Goal: Check status: Check status

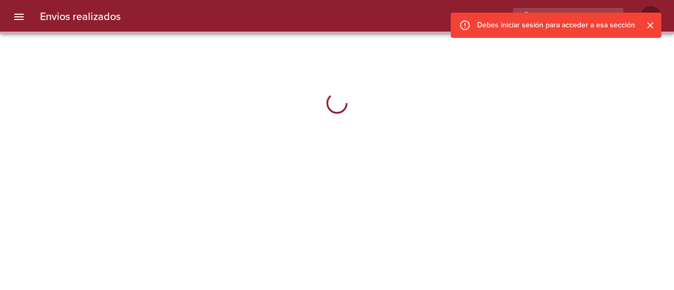
click at [651, 26] on icon "Cerrar" at bounding box center [650, 25] width 6 height 6
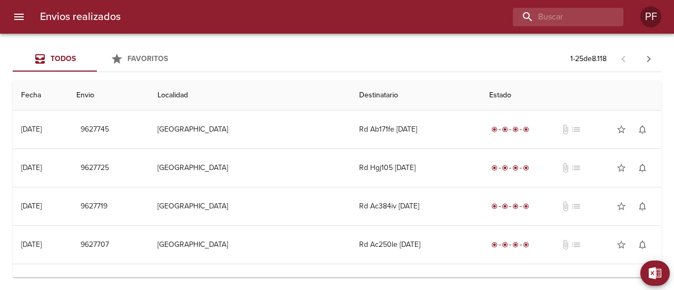
drag, startPoint x: 250, startPoint y: 57, endPoint x: 276, endPoint y: 50, distance: 27.2
click at [250, 57] on div "Todos Favoritos 1 - 25 de 8.118" at bounding box center [337, 58] width 649 height 25
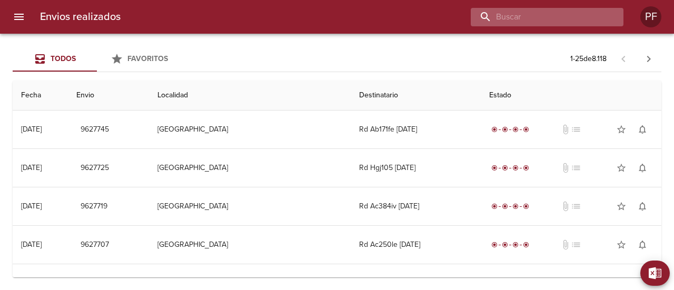
click at [577, 19] on input "buscar" at bounding box center [538, 17] width 135 height 18
paste input "[PERSON_NAME]"
type input "[PERSON_NAME]"
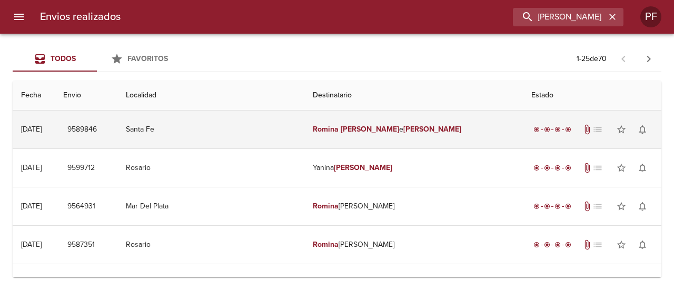
click at [359, 135] on td "[PERSON_NAME]" at bounding box center [413, 130] width 218 height 38
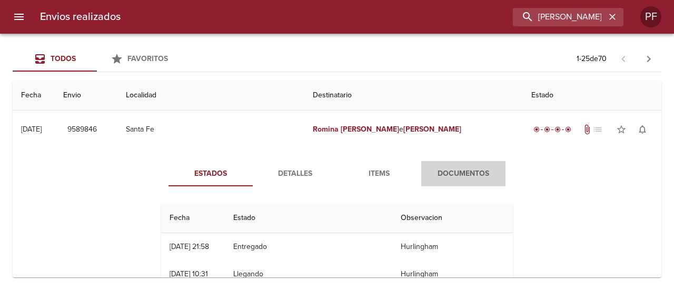
click at [428, 176] on span "Documentos" at bounding box center [464, 173] width 72 height 13
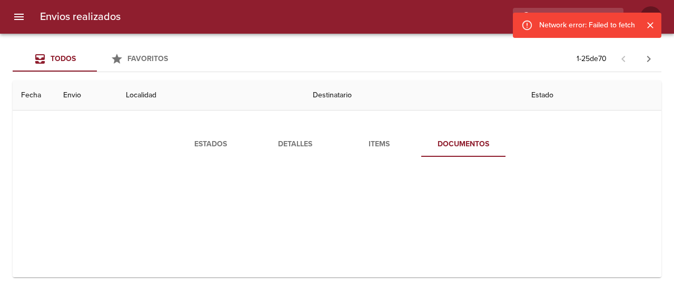
scroll to position [53, 0]
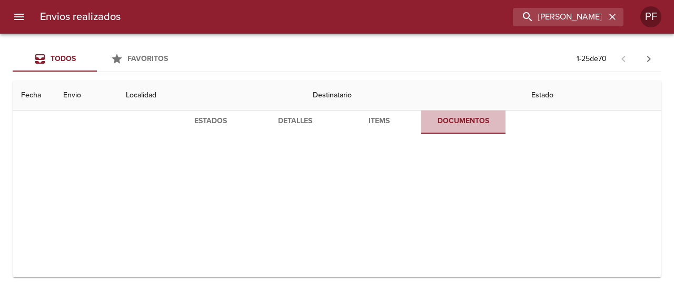
click at [459, 124] on span "Documentos" at bounding box center [464, 121] width 72 height 13
click at [364, 126] on span "Items" at bounding box center [379, 121] width 72 height 13
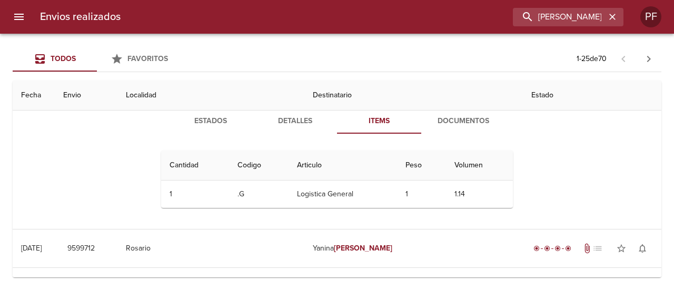
click at [444, 124] on span "Documentos" at bounding box center [464, 121] width 72 height 13
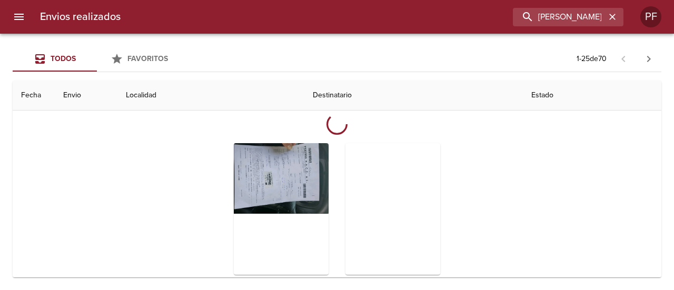
scroll to position [105, 0]
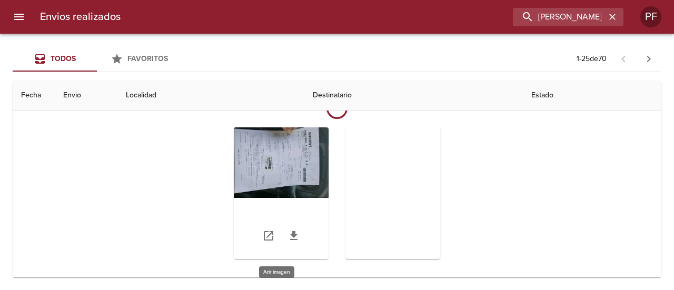
click at [314, 155] on div "Tabla de envíos del cliente" at bounding box center [281, 193] width 95 height 132
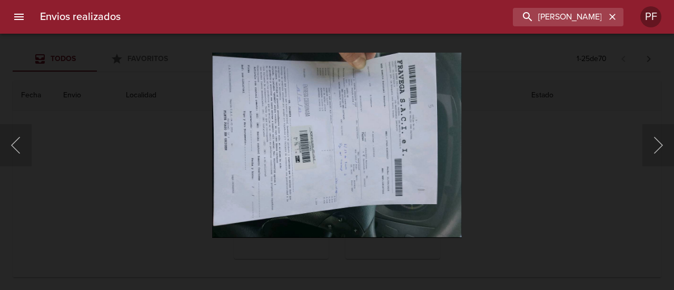
click at [386, 186] on div "This image failed to load" at bounding box center [337, 145] width 674 height 290
click at [386, 188] on div "This image failed to load" at bounding box center [337, 145] width 674 height 290
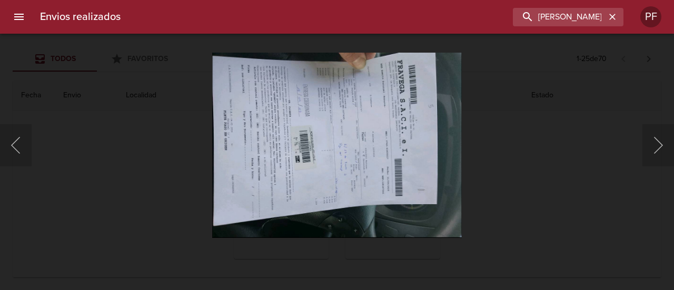
click at [111, 175] on div "This image failed to load" at bounding box center [337, 145] width 674 height 290
click at [519, 133] on div "This image failed to load" at bounding box center [337, 145] width 674 height 290
